Goal: Entertainment & Leisure: Consume media (video, audio)

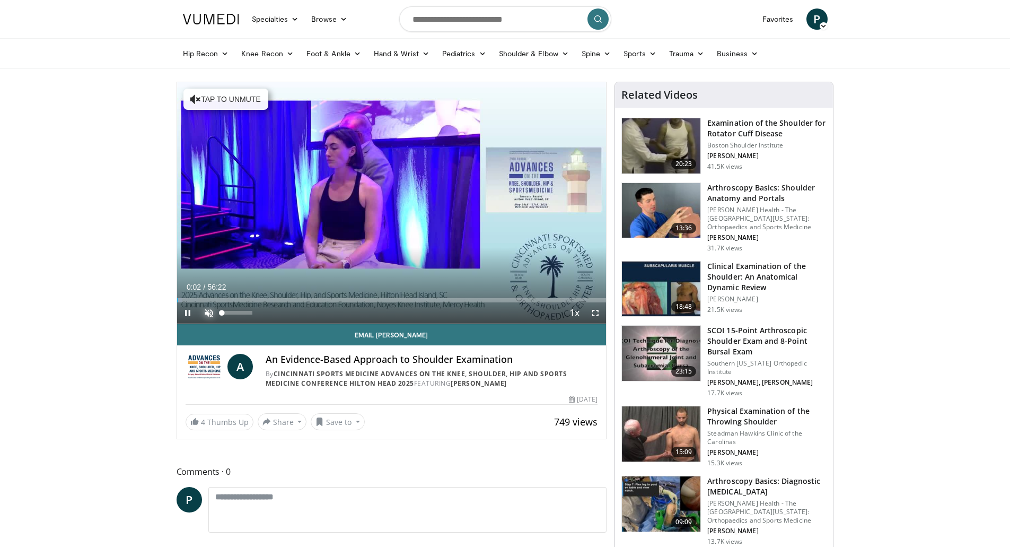
click at [206, 307] on span "Video Player" at bounding box center [208, 312] width 21 height 21
click at [592, 311] on span "Video Player" at bounding box center [595, 312] width 21 height 21
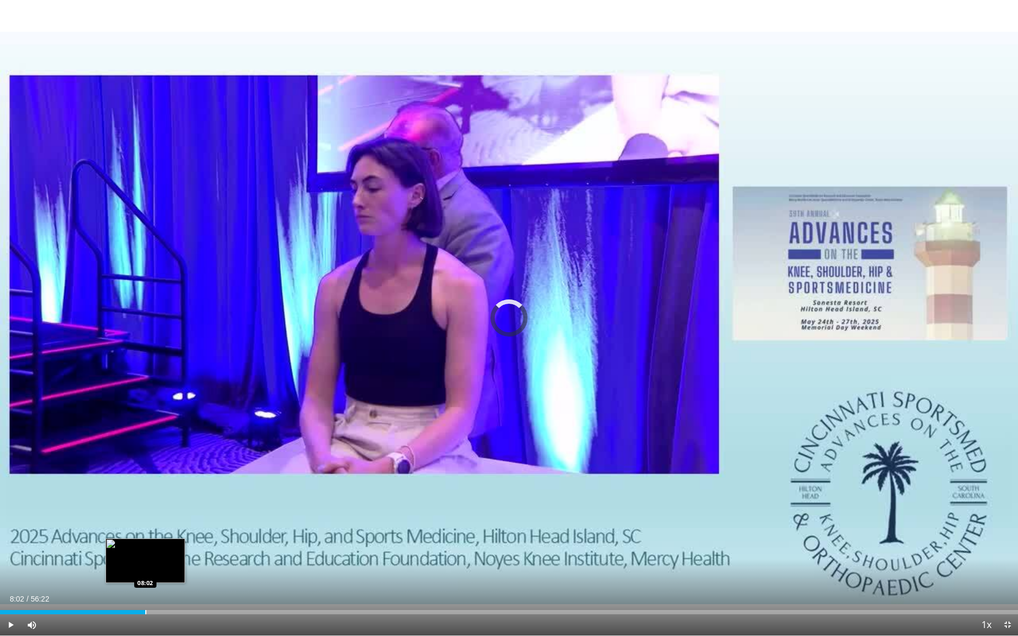
click at [145, 546] on div "Loaded : 4.40% 08:02 08:02" at bounding box center [509, 609] width 1018 height 10
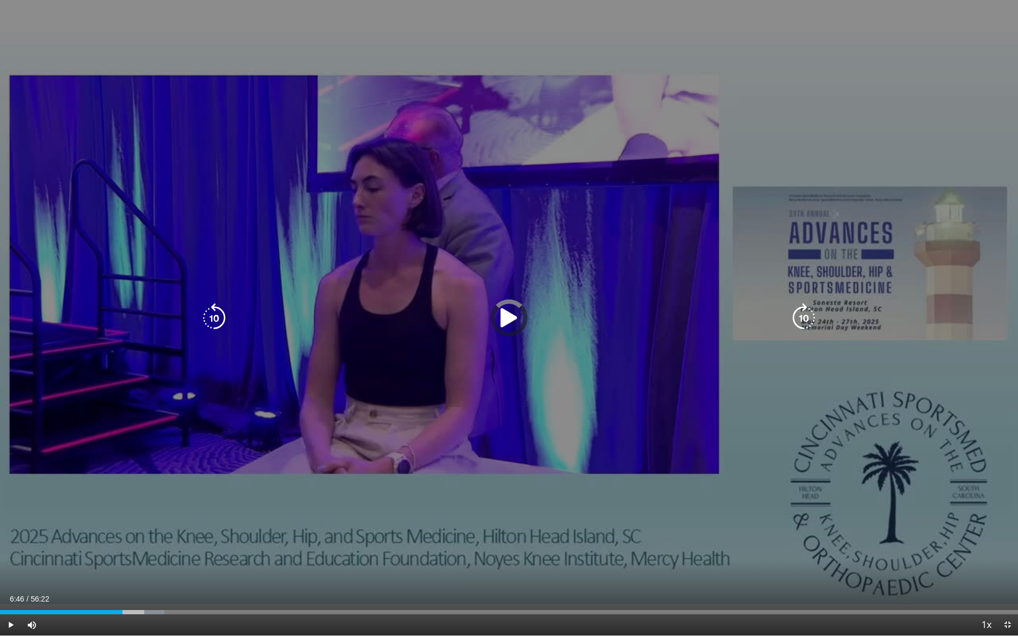
click at [122, 546] on div "Loaded : 16.13% 06:46 06:46" at bounding box center [509, 609] width 1018 height 10
click at [219, 317] on icon "Video Player" at bounding box center [214, 318] width 30 height 30
click at [213, 322] on icon "Video Player" at bounding box center [214, 318] width 30 height 30
click at [204, 306] on icon "Video Player" at bounding box center [214, 318] width 30 height 30
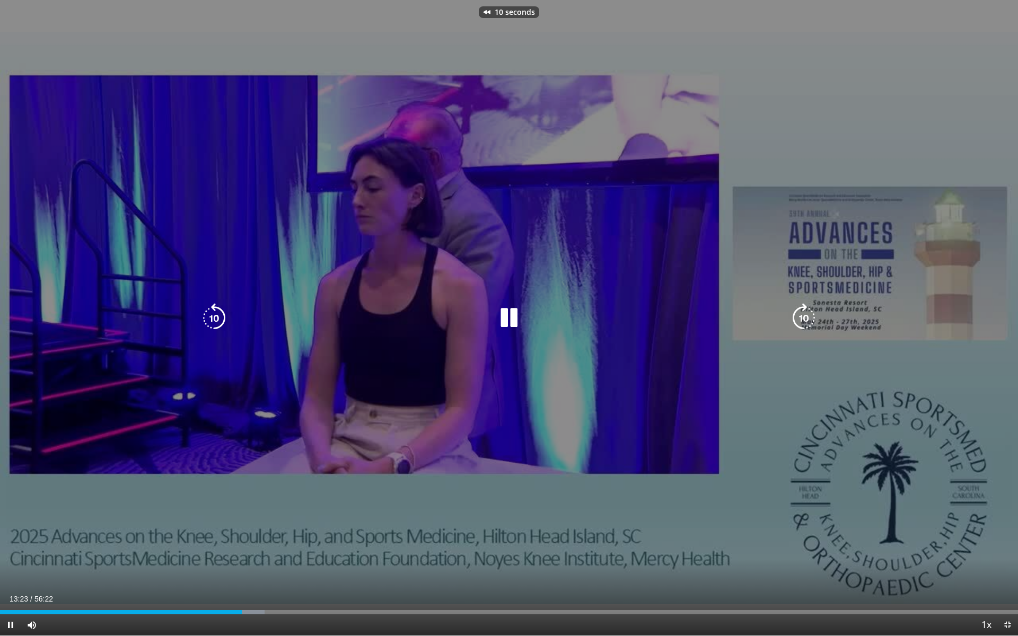
click at [210, 313] on icon "Video Player" at bounding box center [214, 318] width 30 height 30
click at [508, 313] on icon "Video Player" at bounding box center [509, 318] width 30 height 30
click at [198, 312] on div "20 seconds Tap to unmute" at bounding box center [509, 318] width 1018 height 636
click at [208, 313] on icon "Video Player" at bounding box center [214, 318] width 30 height 30
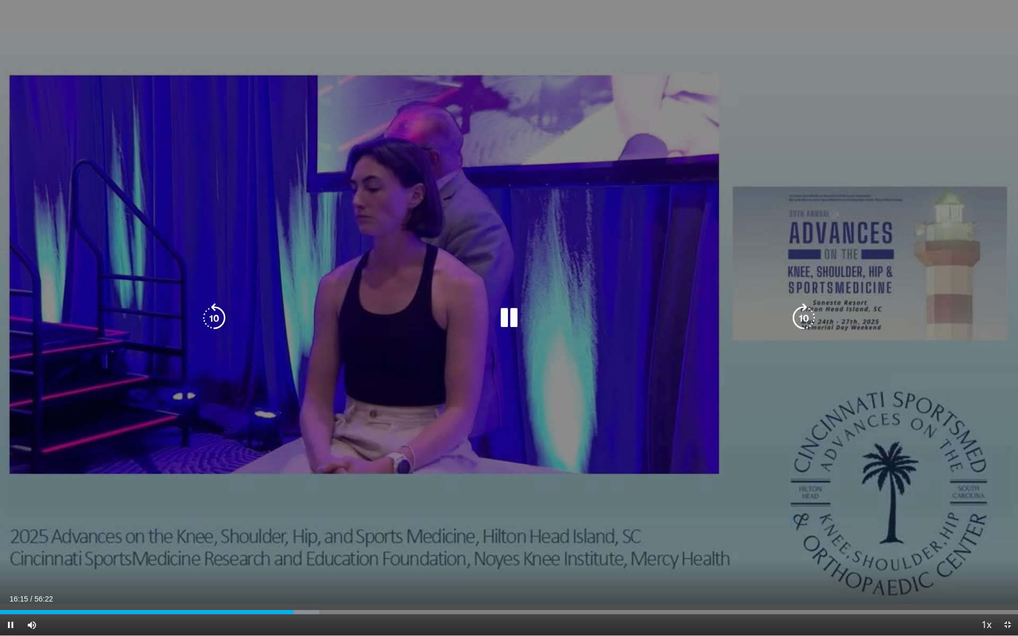
click at [805, 310] on icon "Video Player" at bounding box center [804, 318] width 30 height 30
click at [218, 317] on icon "Video Player" at bounding box center [214, 318] width 30 height 30
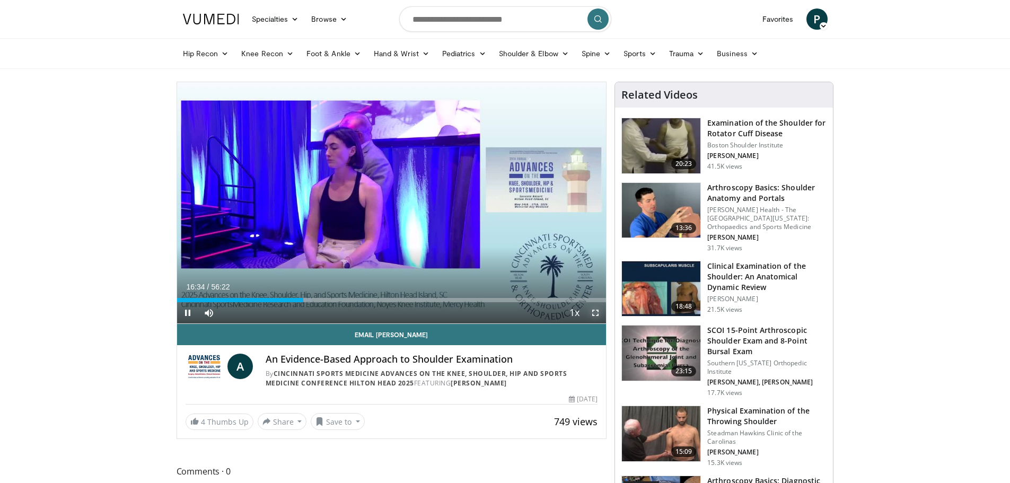
click at [600, 313] on span "Video Player" at bounding box center [595, 312] width 21 height 21
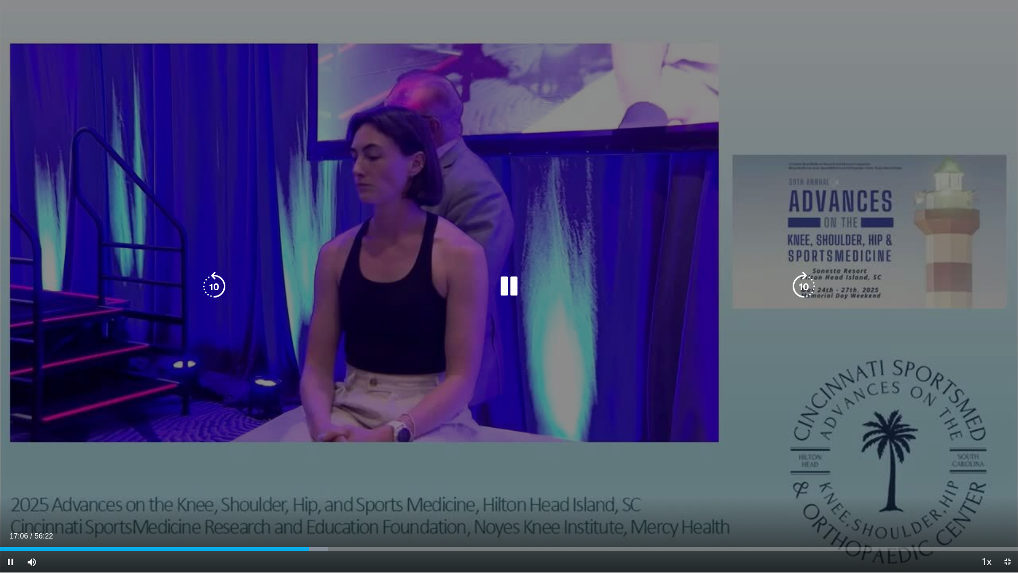
click at [501, 282] on icon "Video Player" at bounding box center [509, 286] width 30 height 30
click at [201, 295] on icon "Video Player" at bounding box center [214, 286] width 30 height 30
click at [207, 285] on icon "Video Player" at bounding box center [214, 286] width 30 height 30
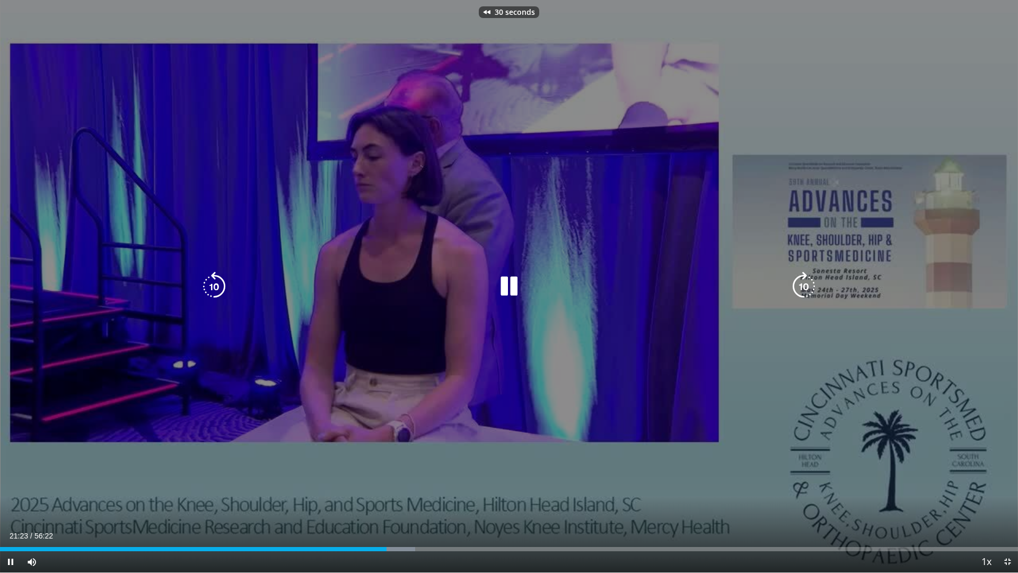
click at [207, 285] on icon "Video Player" at bounding box center [214, 286] width 30 height 30
click at [211, 283] on icon "Video Player" at bounding box center [214, 286] width 30 height 30
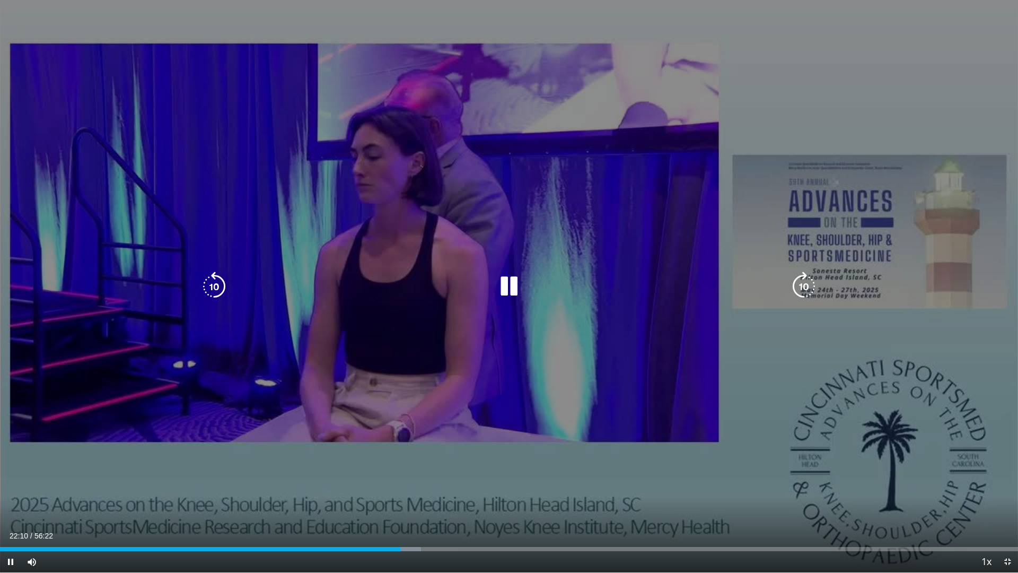
click at [214, 280] on icon "Video Player" at bounding box center [214, 286] width 30 height 30
click at [216, 283] on icon "Video Player" at bounding box center [214, 286] width 30 height 30
click at [217, 282] on icon "Video Player" at bounding box center [214, 286] width 30 height 30
click at [201, 280] on icon "Video Player" at bounding box center [214, 286] width 30 height 30
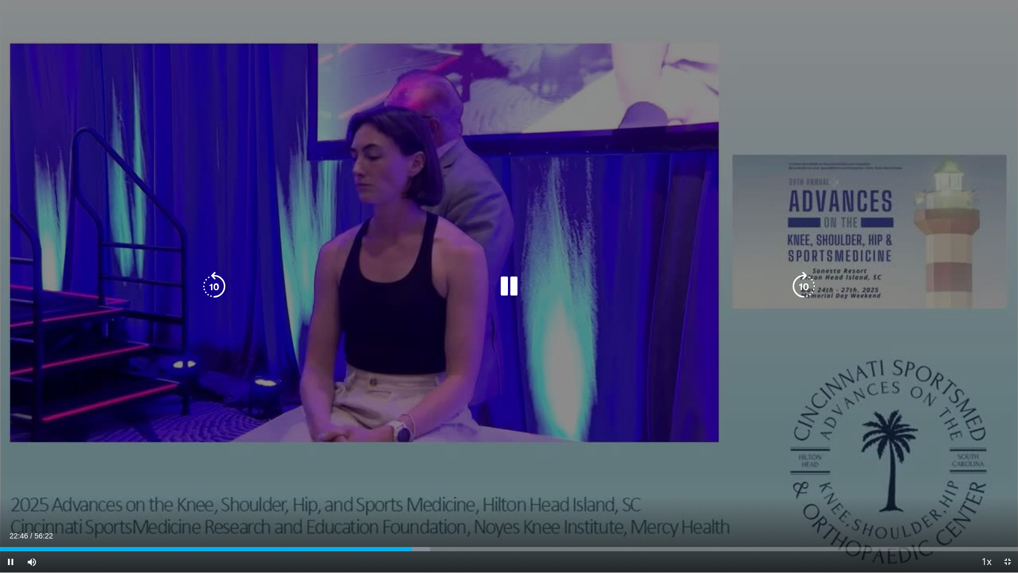
click at [512, 276] on icon "Video Player" at bounding box center [509, 286] width 30 height 30
click at [406, 153] on div "10 seconds Tap to unmute" at bounding box center [509, 286] width 1018 height 572
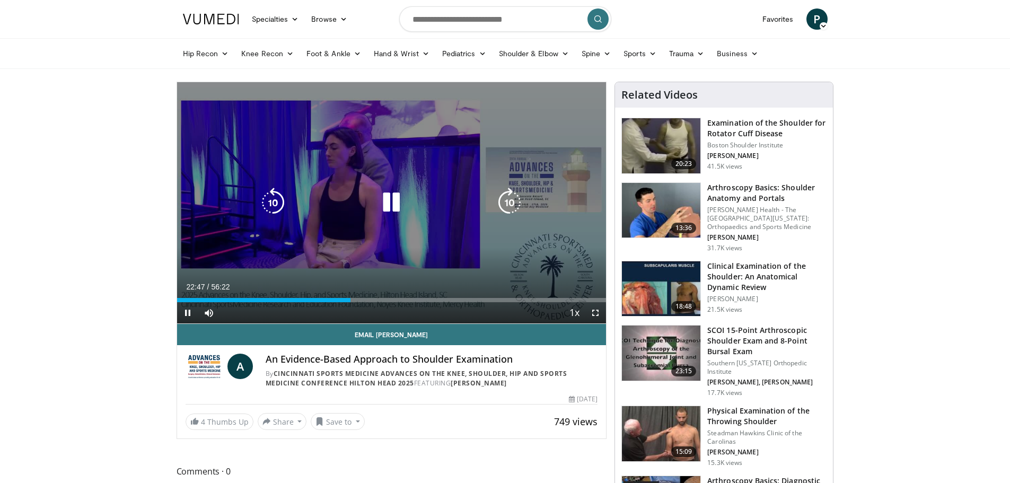
click at [384, 199] on icon "Video Player" at bounding box center [391, 203] width 30 height 30
